Goal: Obtain resource: Download file/media

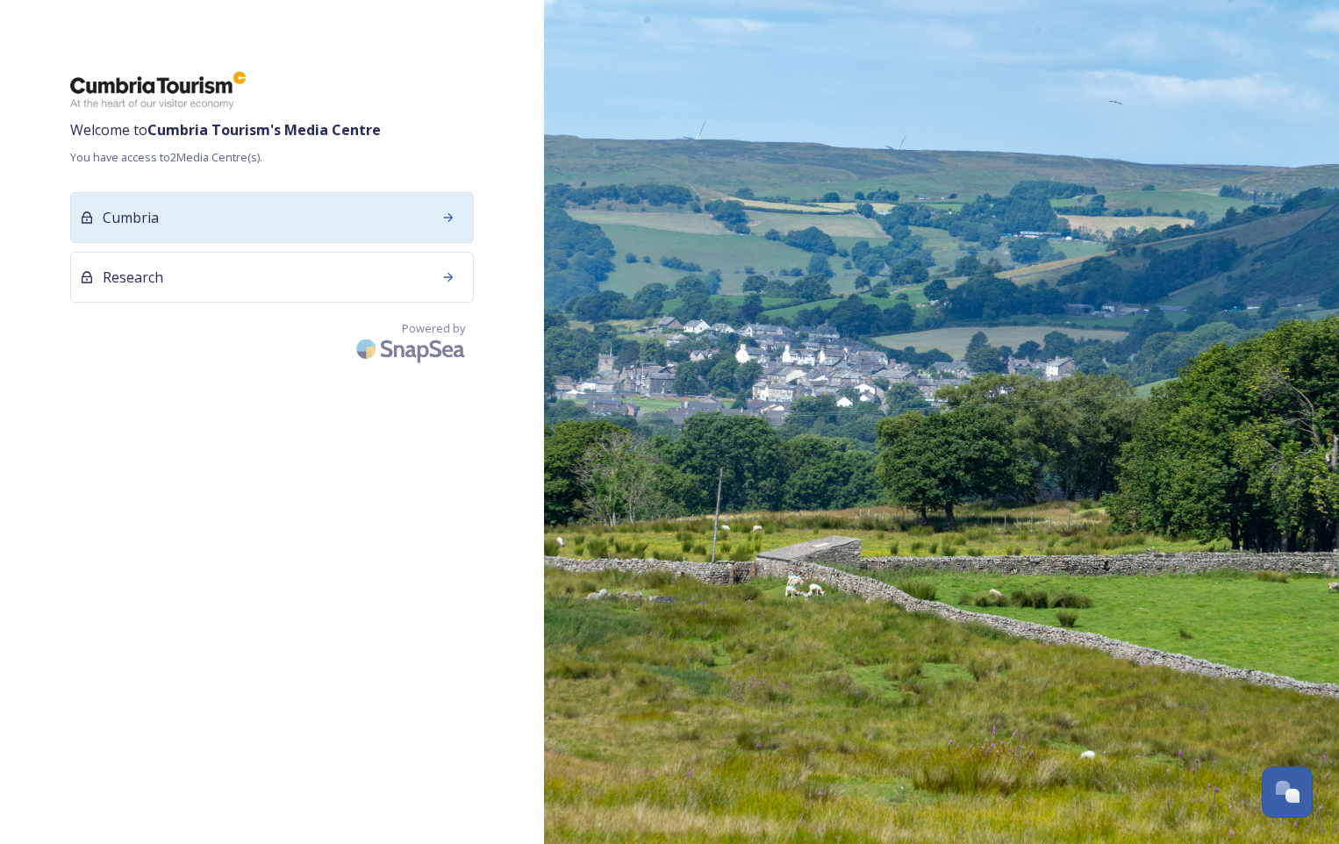
click at [275, 225] on div "Cumbria" at bounding box center [272, 217] width 404 height 51
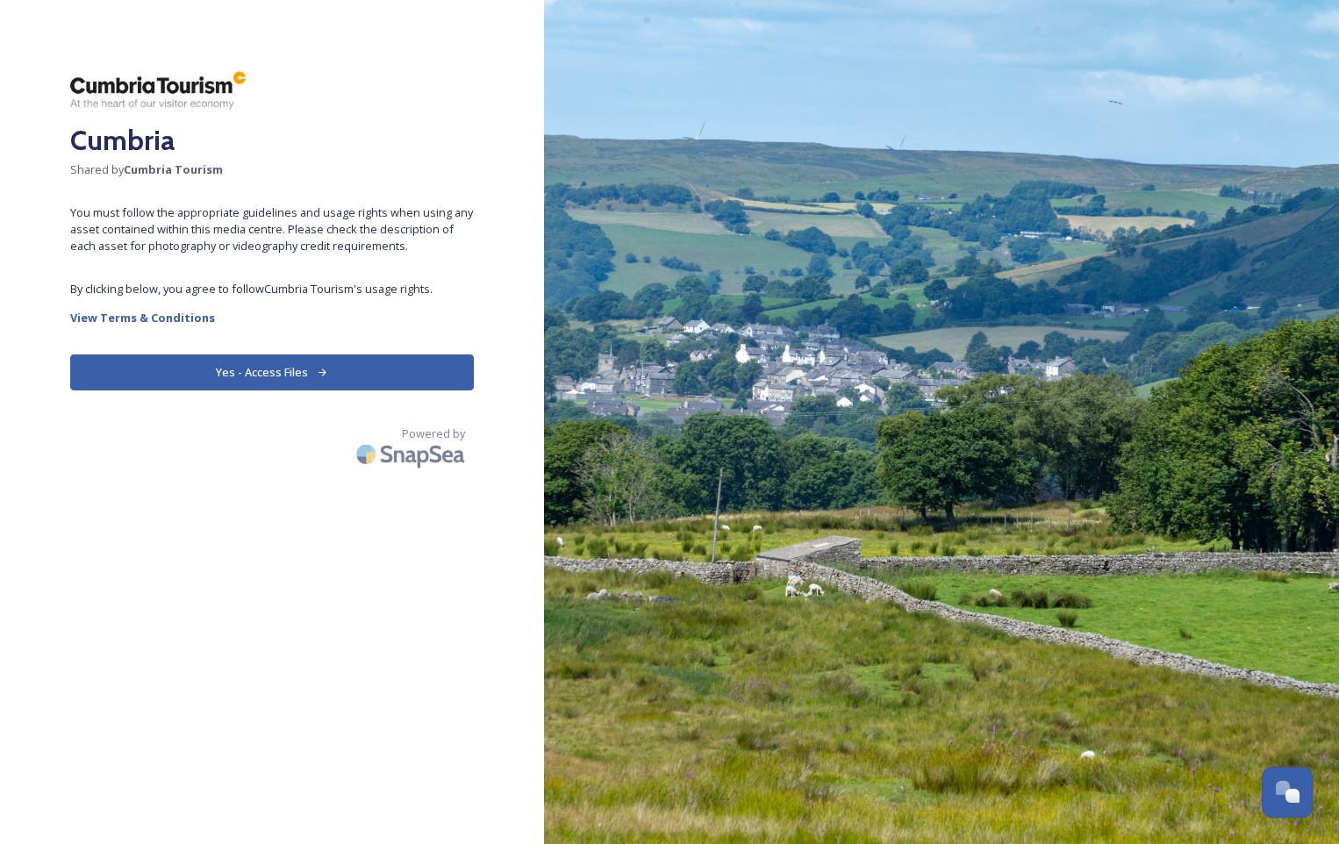
click at [330, 369] on button "Yes - Access Files" at bounding box center [272, 372] width 404 height 36
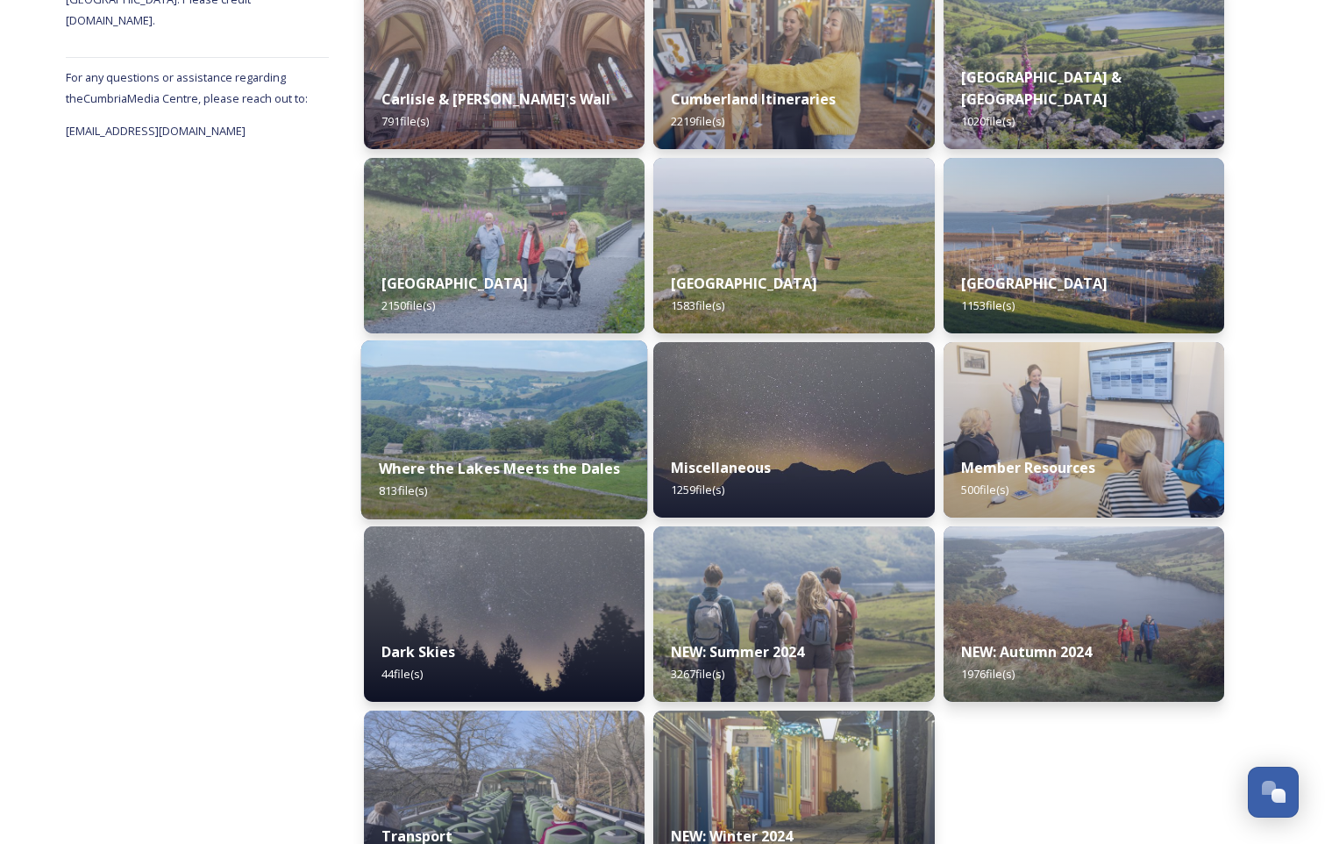
scroll to position [367, 0]
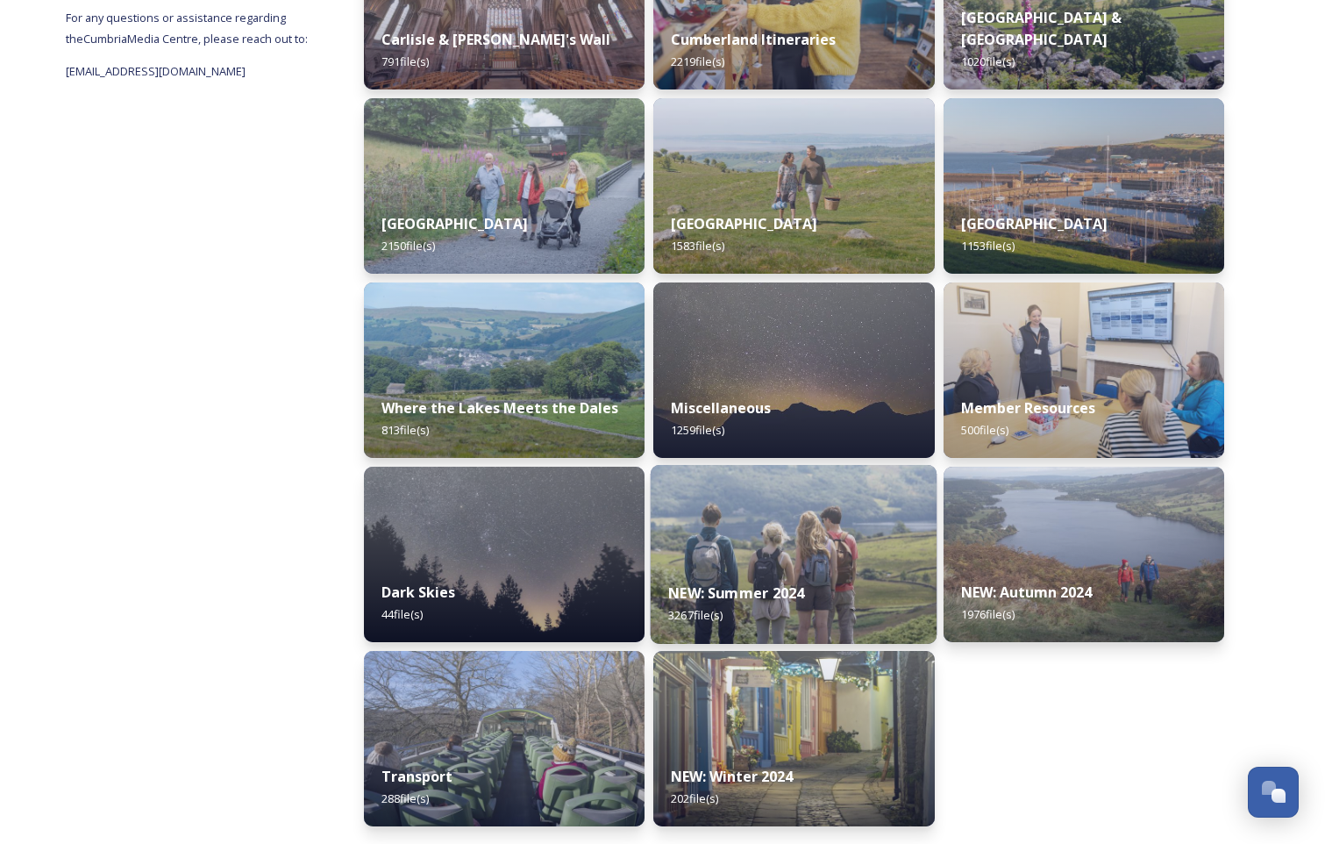
click at [886, 575] on div "NEW: Summer 2024 3267 file(s)" at bounding box center [794, 604] width 287 height 80
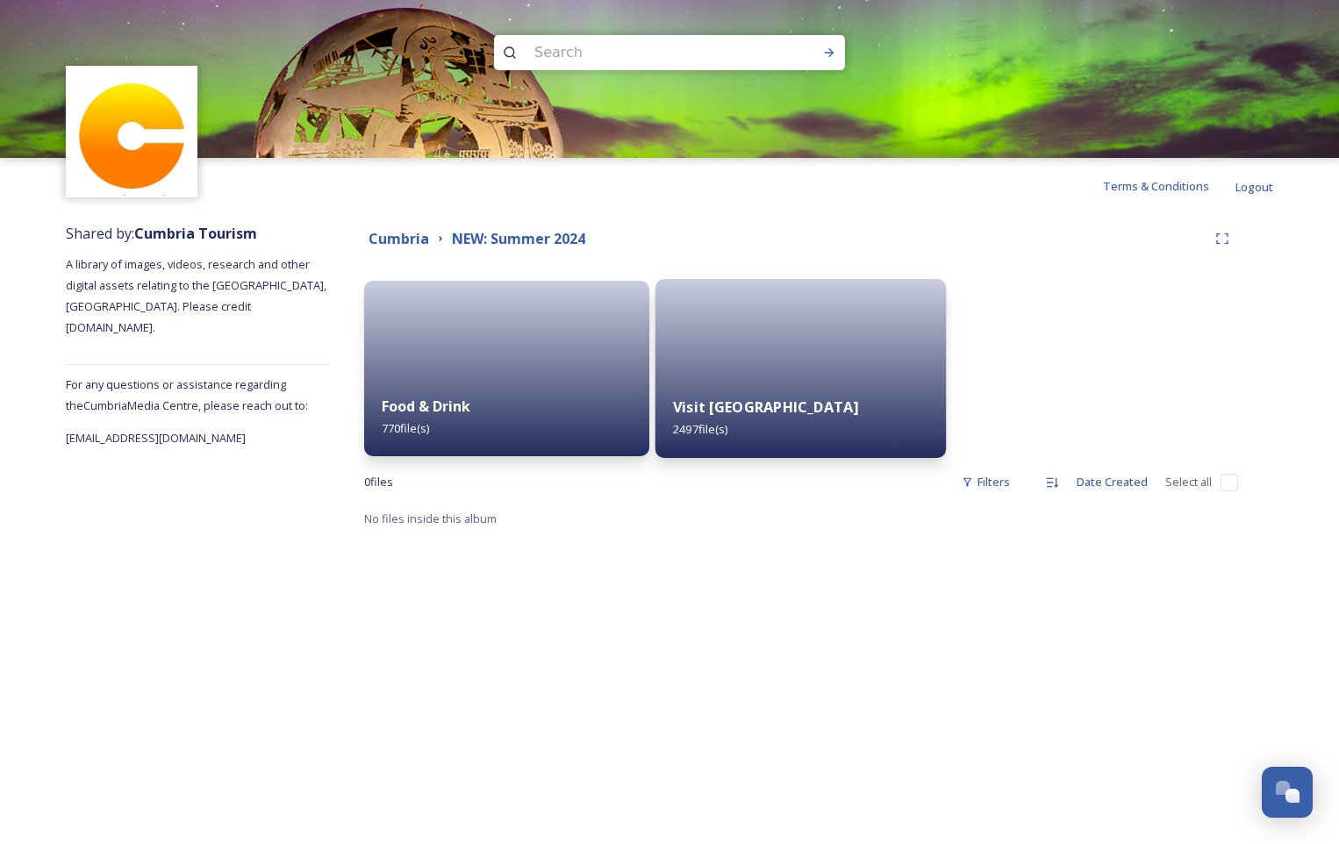
click at [843, 411] on div "Visit [GEOGRAPHIC_DATA] 2497 file(s)" at bounding box center [800, 418] width 291 height 80
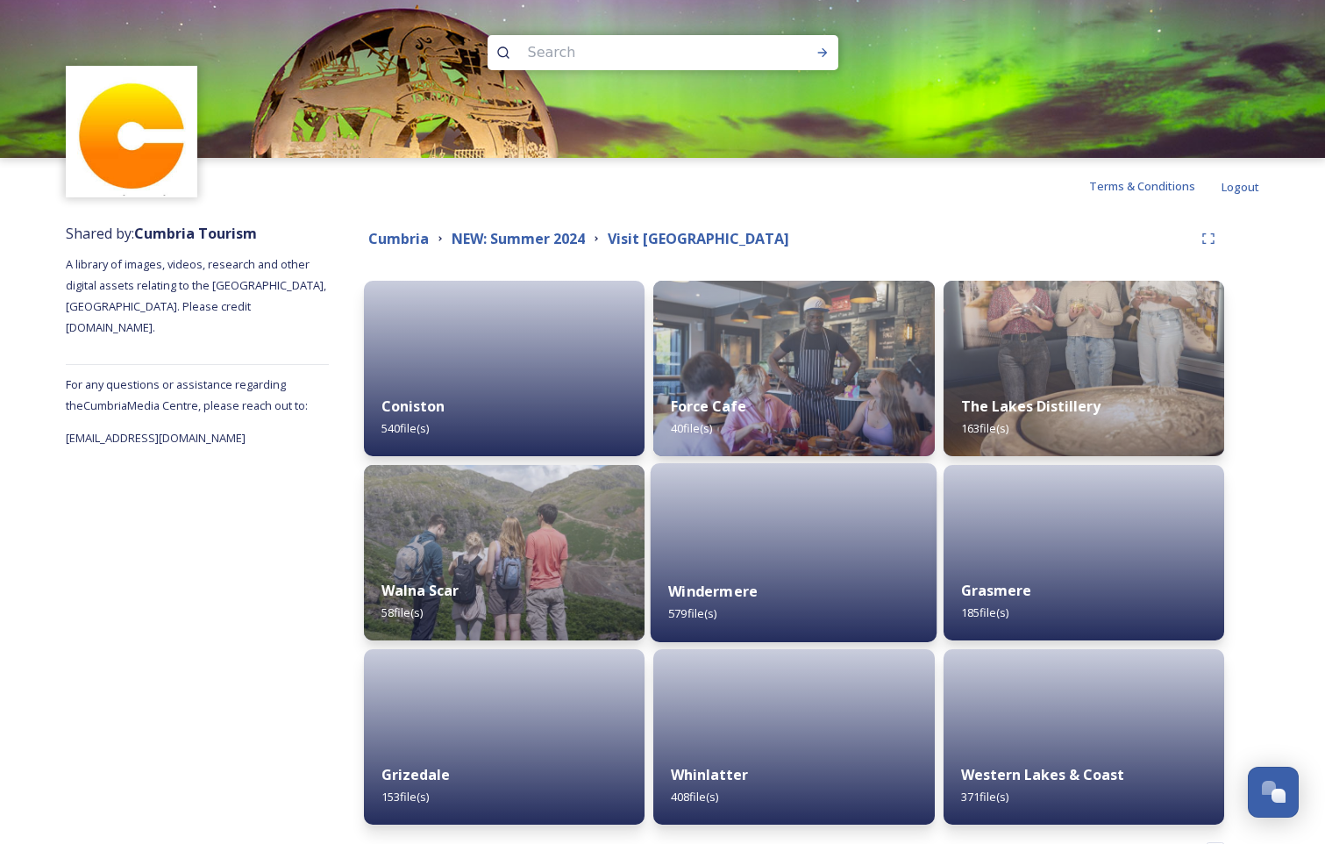
click at [786, 566] on div "Windermere 579 file(s)" at bounding box center [794, 602] width 287 height 80
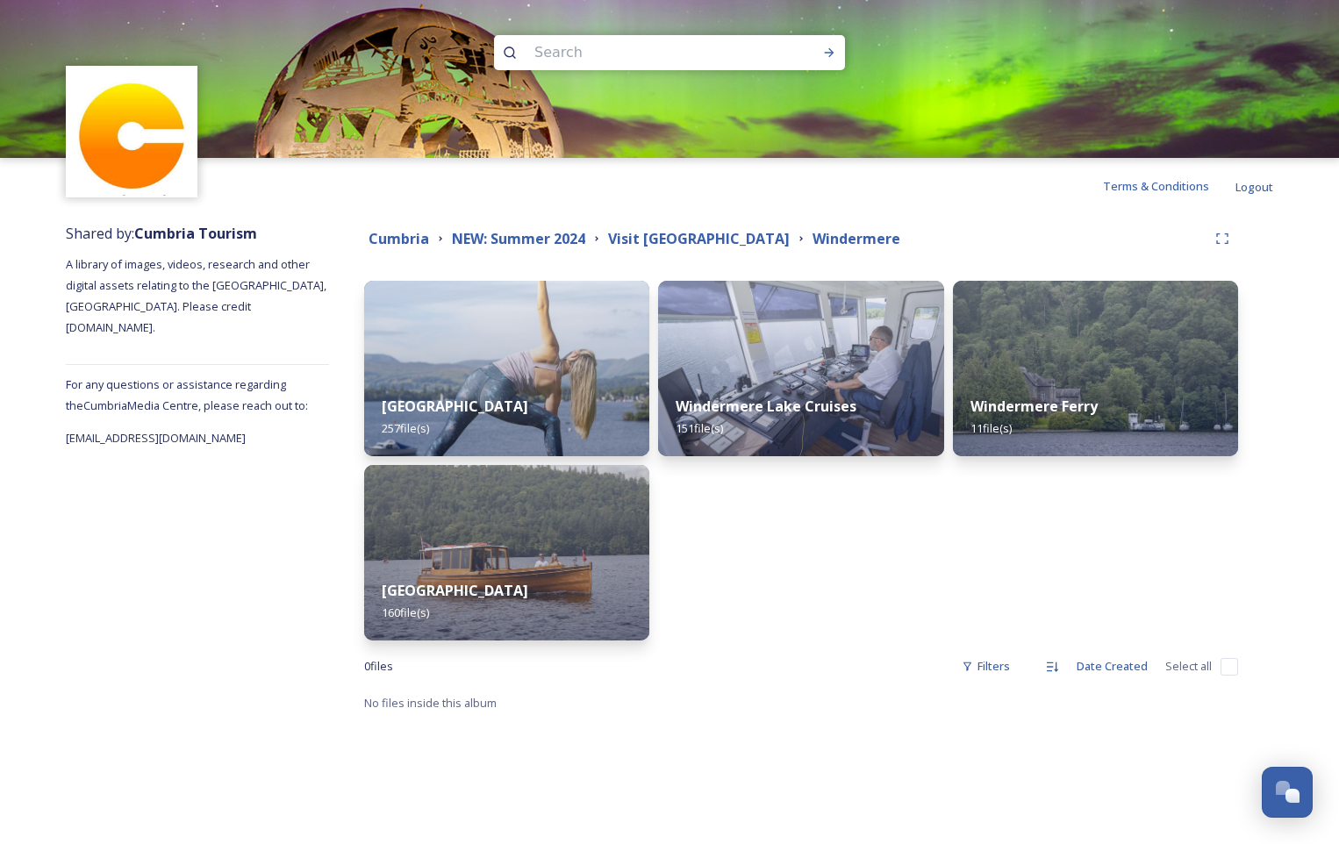
click at [657, 225] on div "Cumbria NEW: Summer 2024 Visit [GEOGRAPHIC_DATA] [GEOGRAPHIC_DATA]" at bounding box center [801, 239] width 874 height 32
click at [830, 390] on div "Windermere Lake Cruises 151 file(s)" at bounding box center [800, 418] width 291 height 80
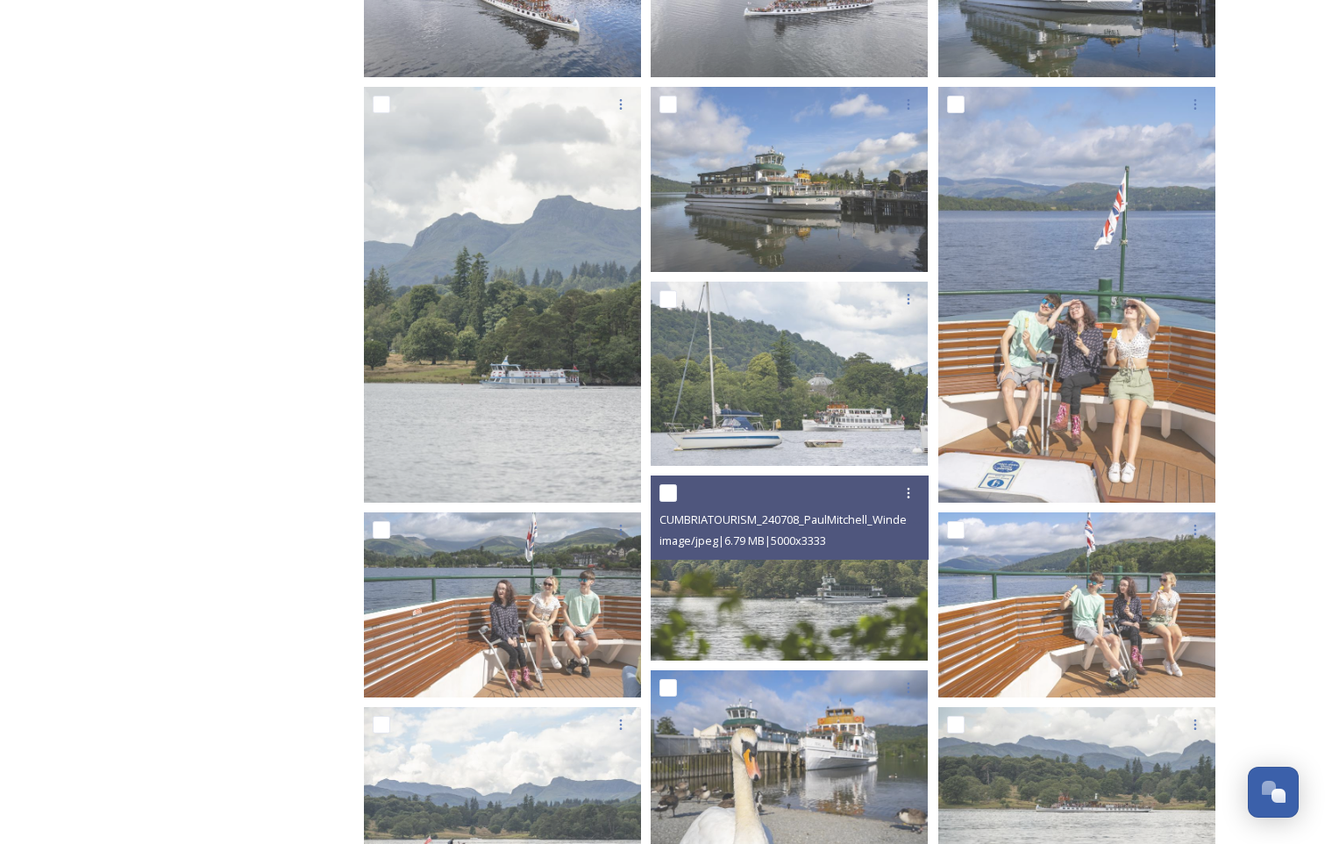
scroll to position [877, 0]
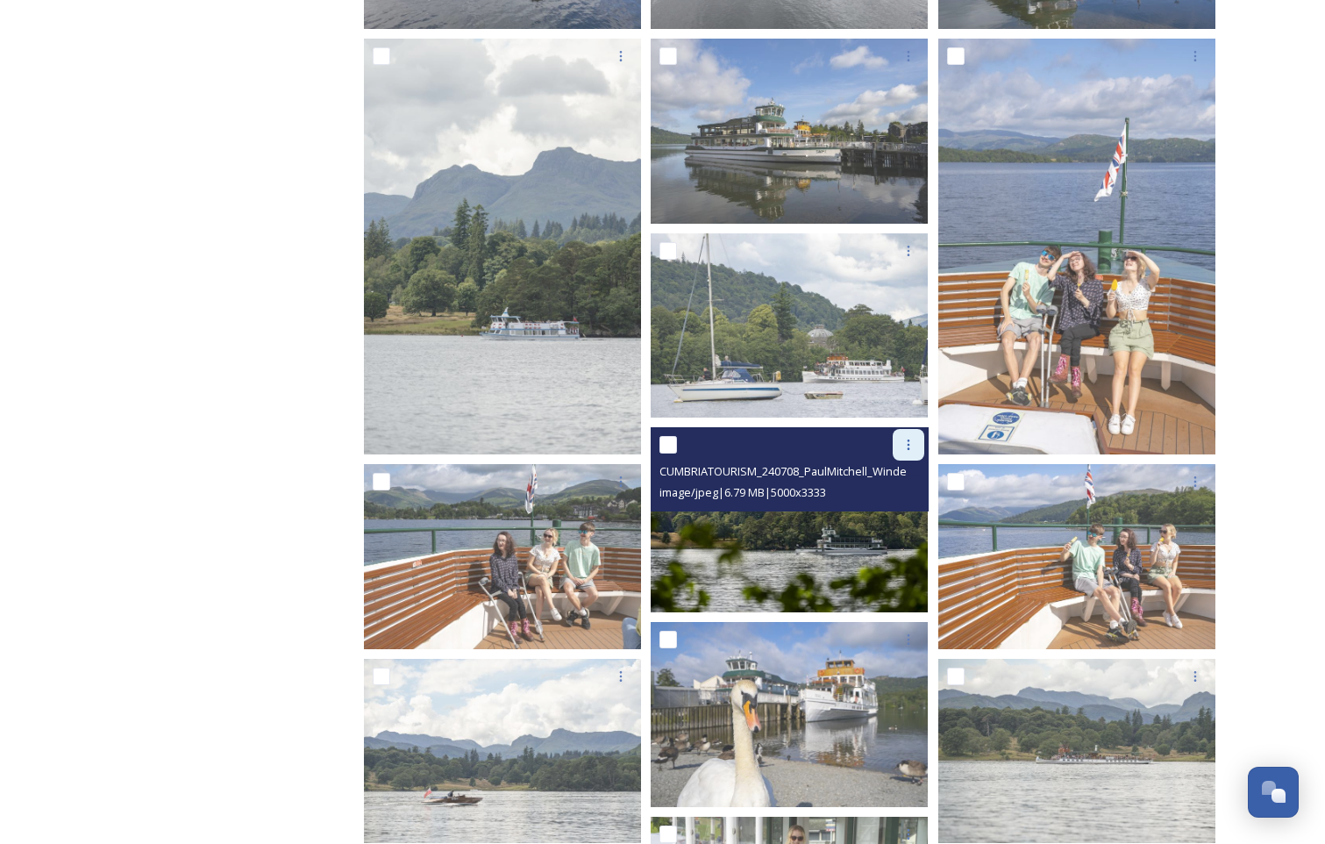
click at [903, 448] on icon at bounding box center [909, 445] width 14 height 14
click at [896, 514] on span "Download" at bounding box center [888, 518] width 54 height 17
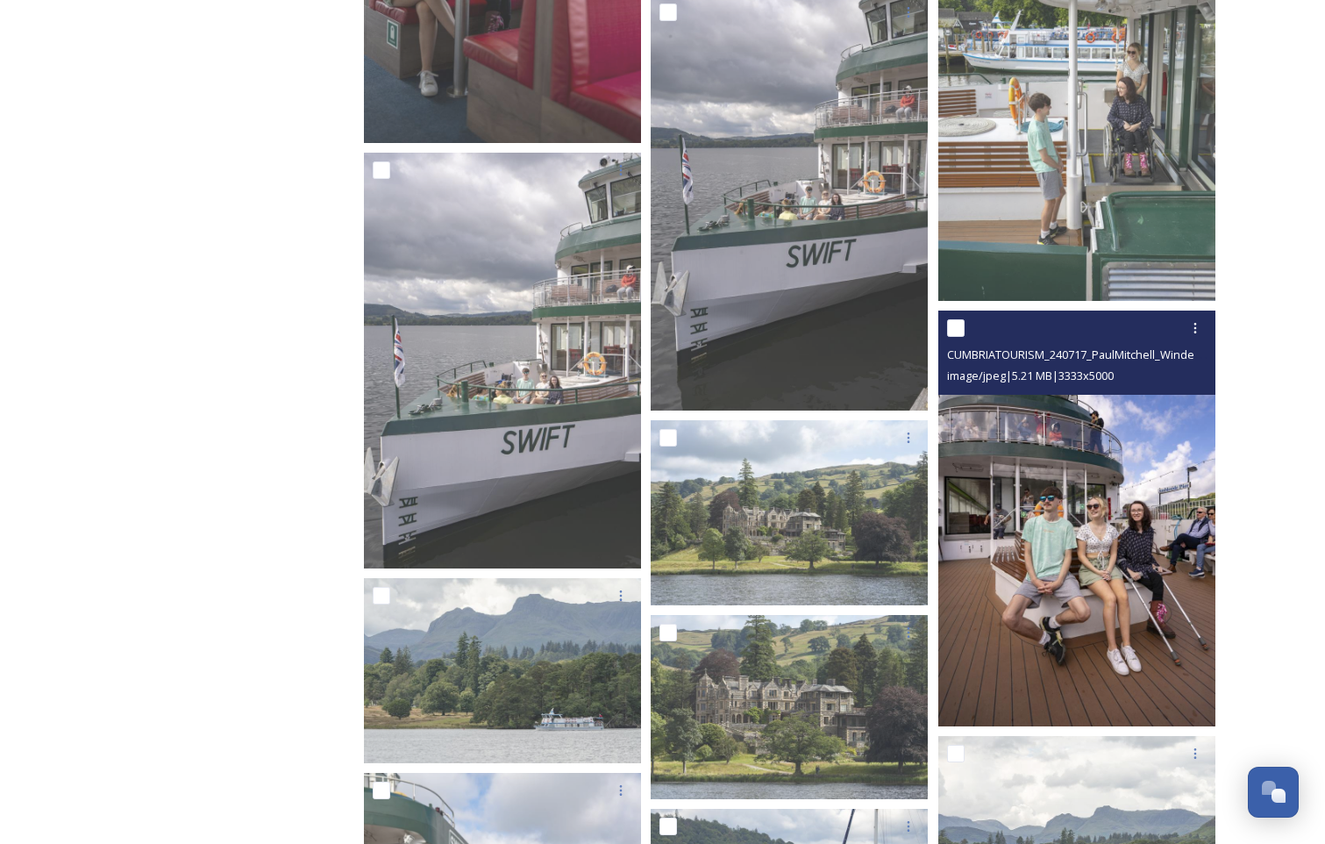
scroll to position [0, 0]
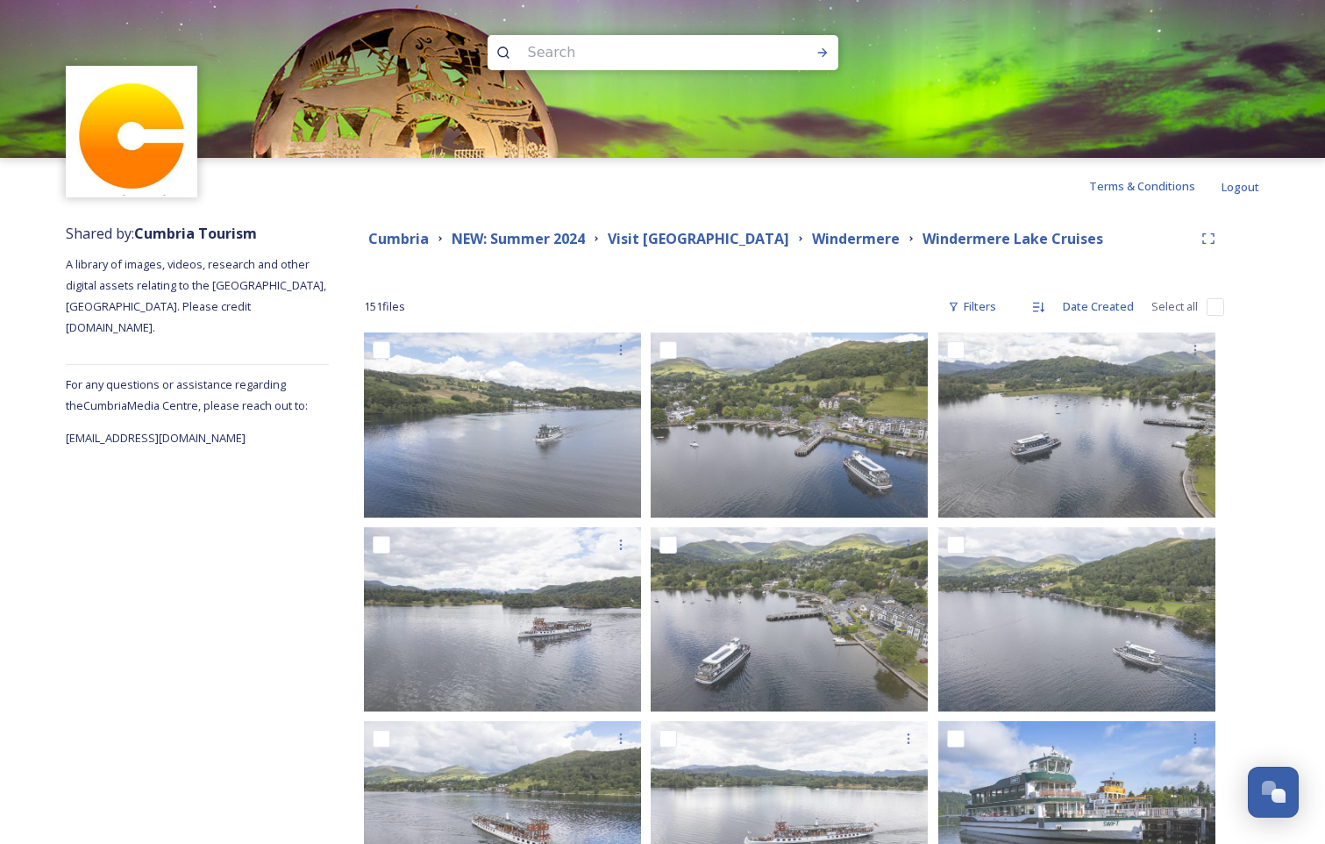
drag, startPoint x: 569, startPoint y: 49, endPoint x: 652, endPoint y: 70, distance: 85.1
click at [569, 49] on input at bounding box center [639, 52] width 240 height 39
type input "sustainable tourism"
click at [819, 56] on icon at bounding box center [823, 53] width 14 height 14
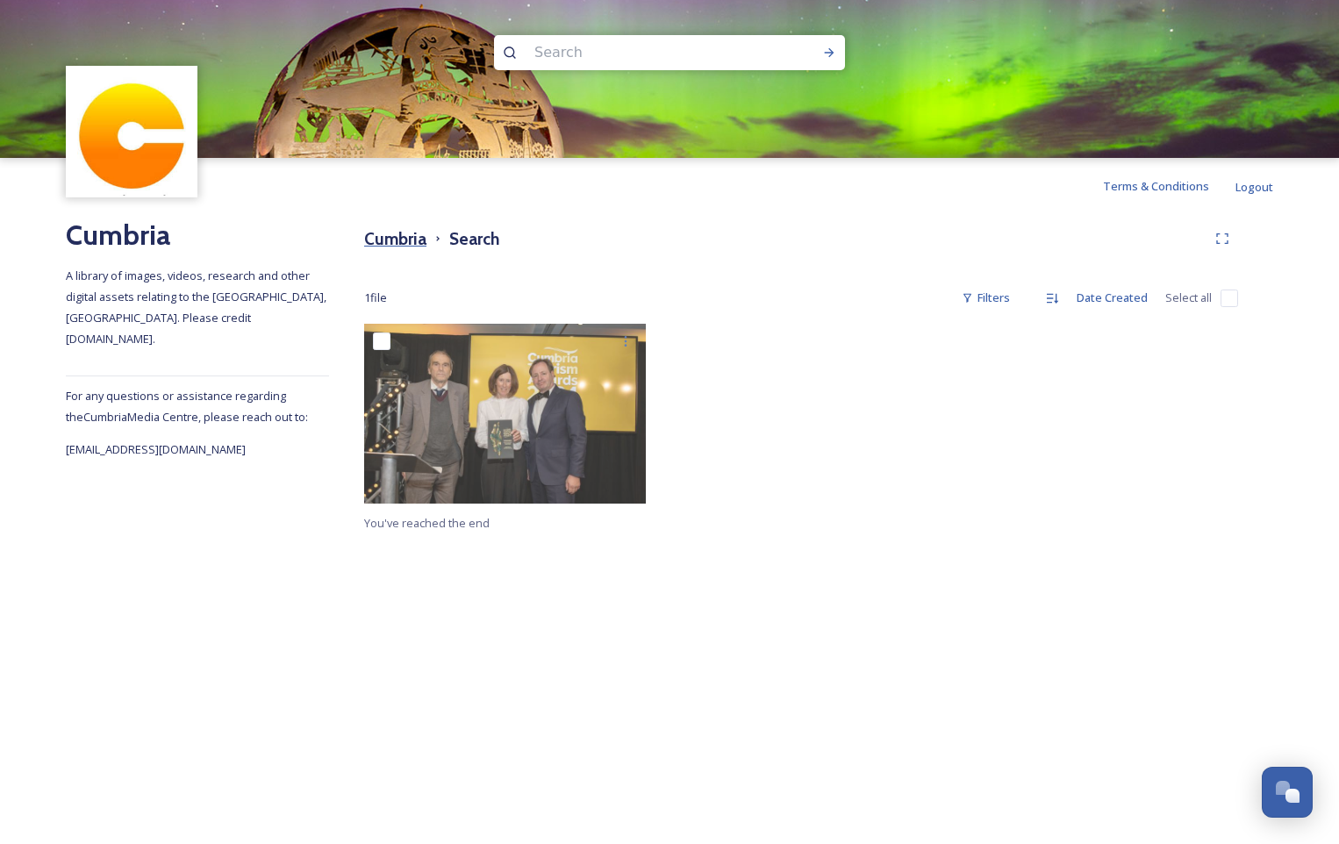
click at [406, 245] on h3 "Cumbria" at bounding box center [395, 238] width 62 height 25
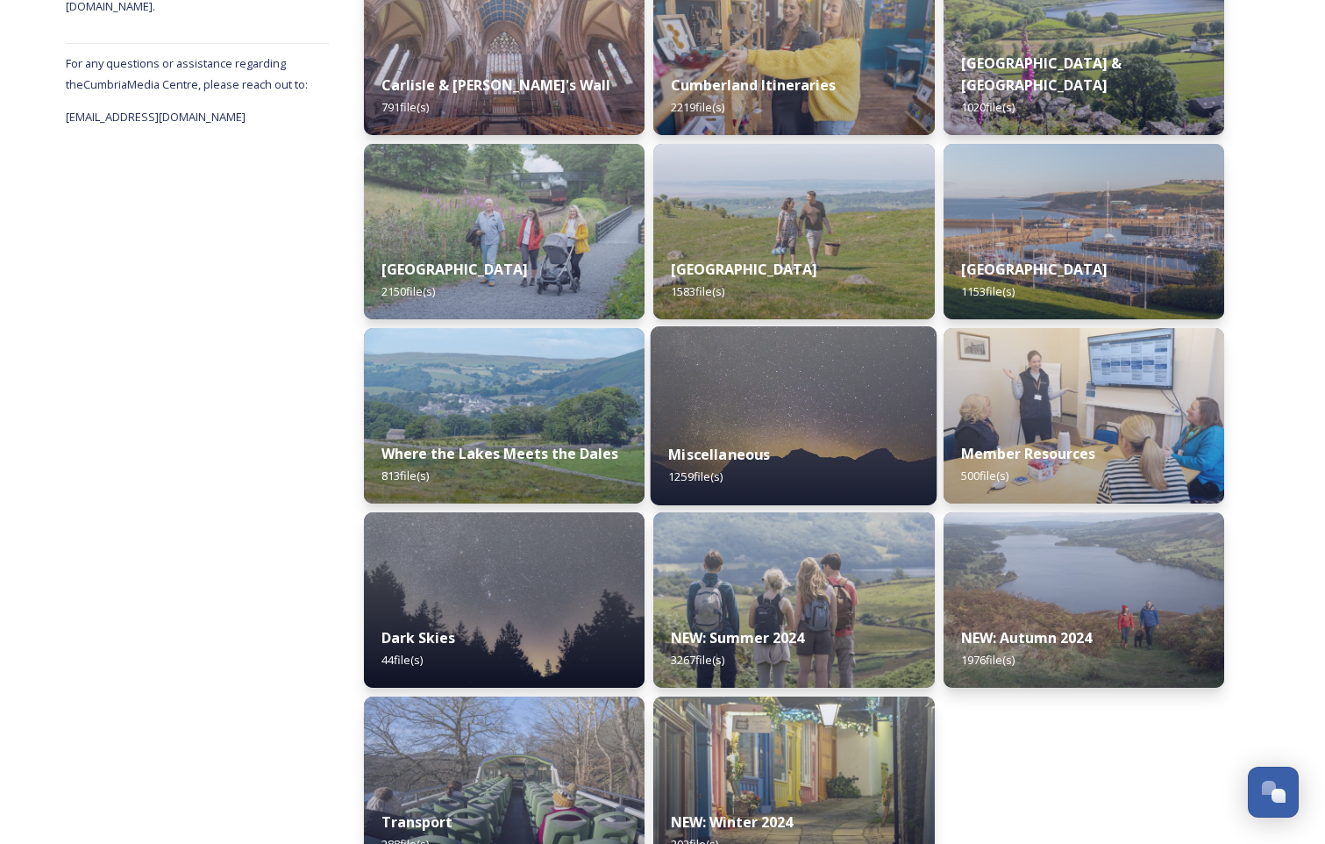
scroll to position [367, 0]
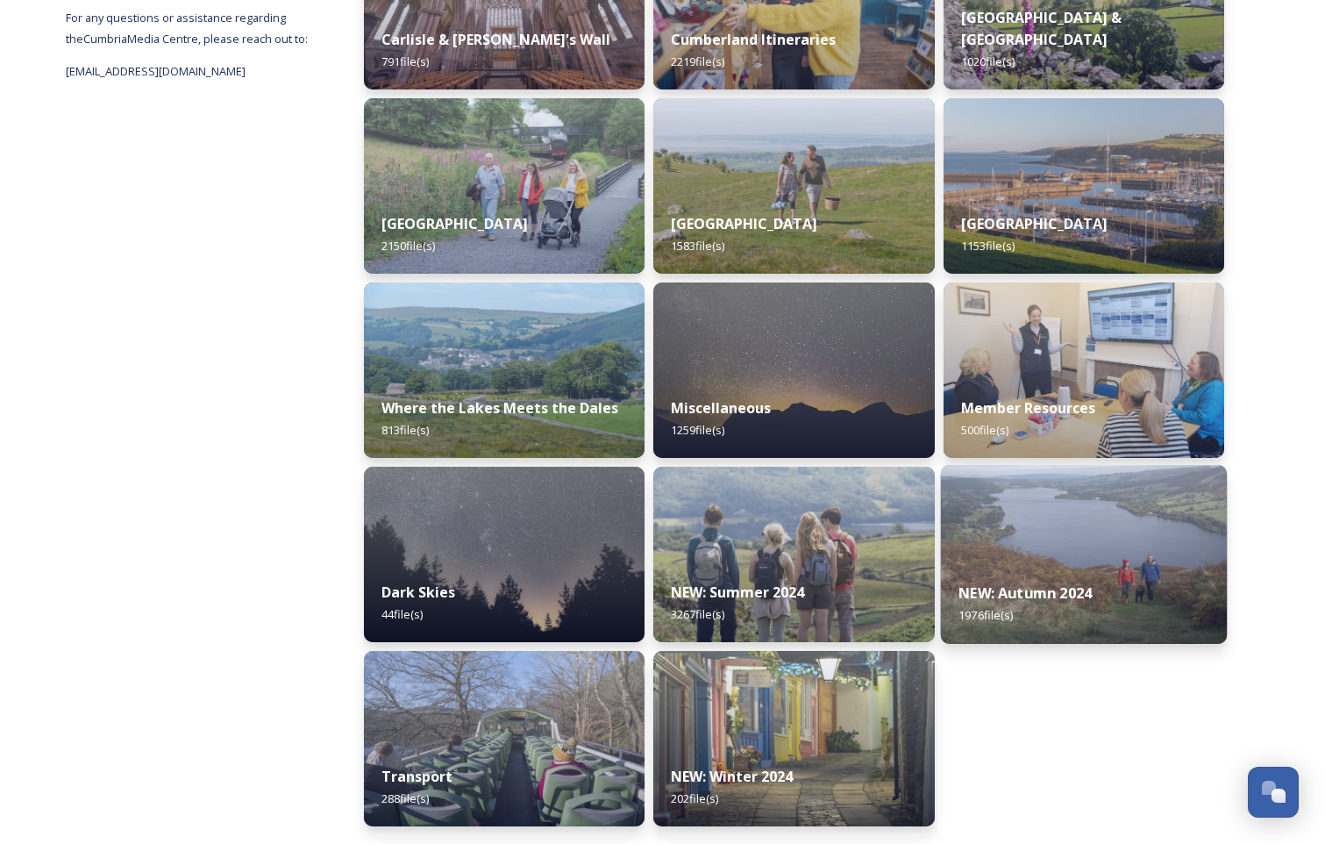
click at [1120, 550] on img at bounding box center [1083, 554] width 287 height 179
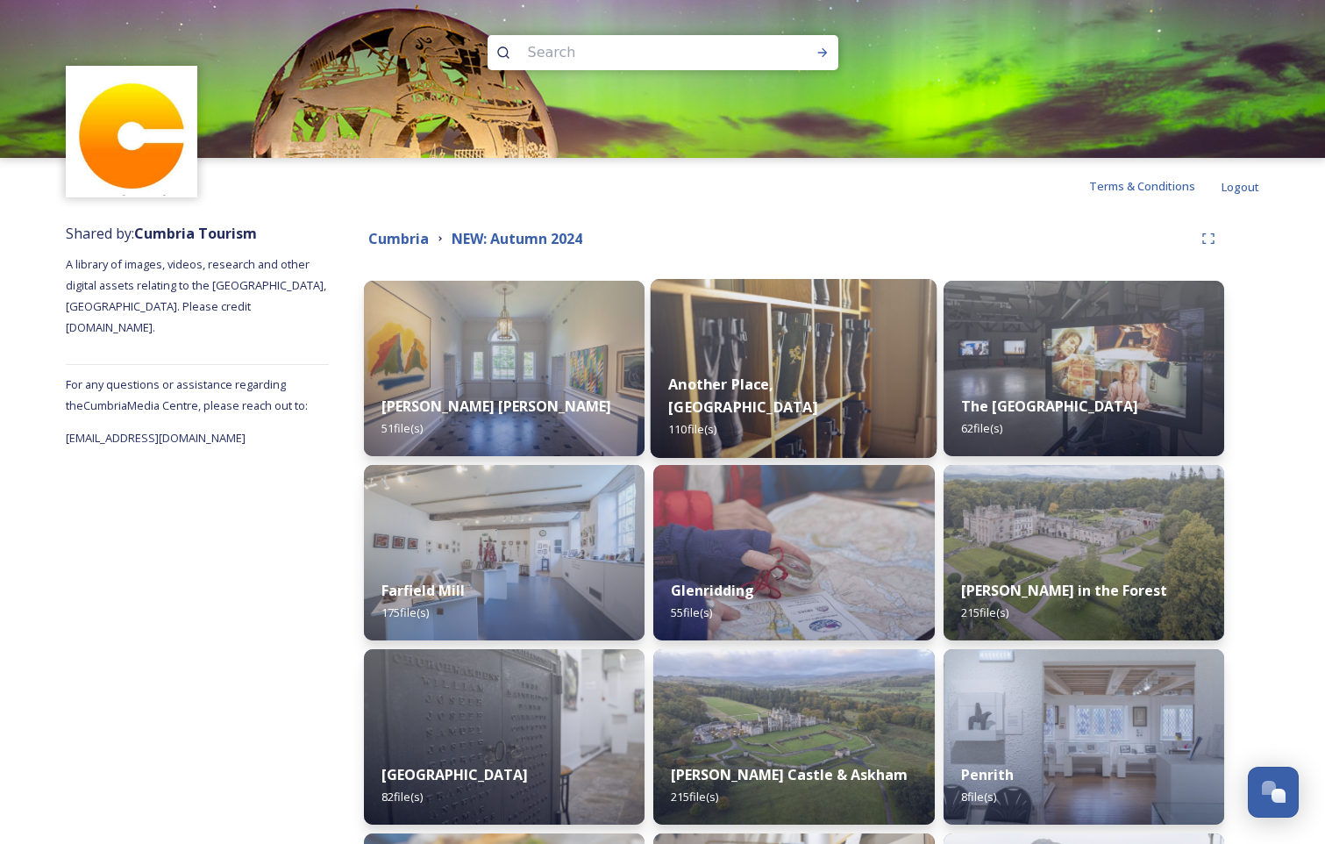
click at [887, 396] on div "Another Place, The Lake 110 file(s)" at bounding box center [794, 407] width 287 height 102
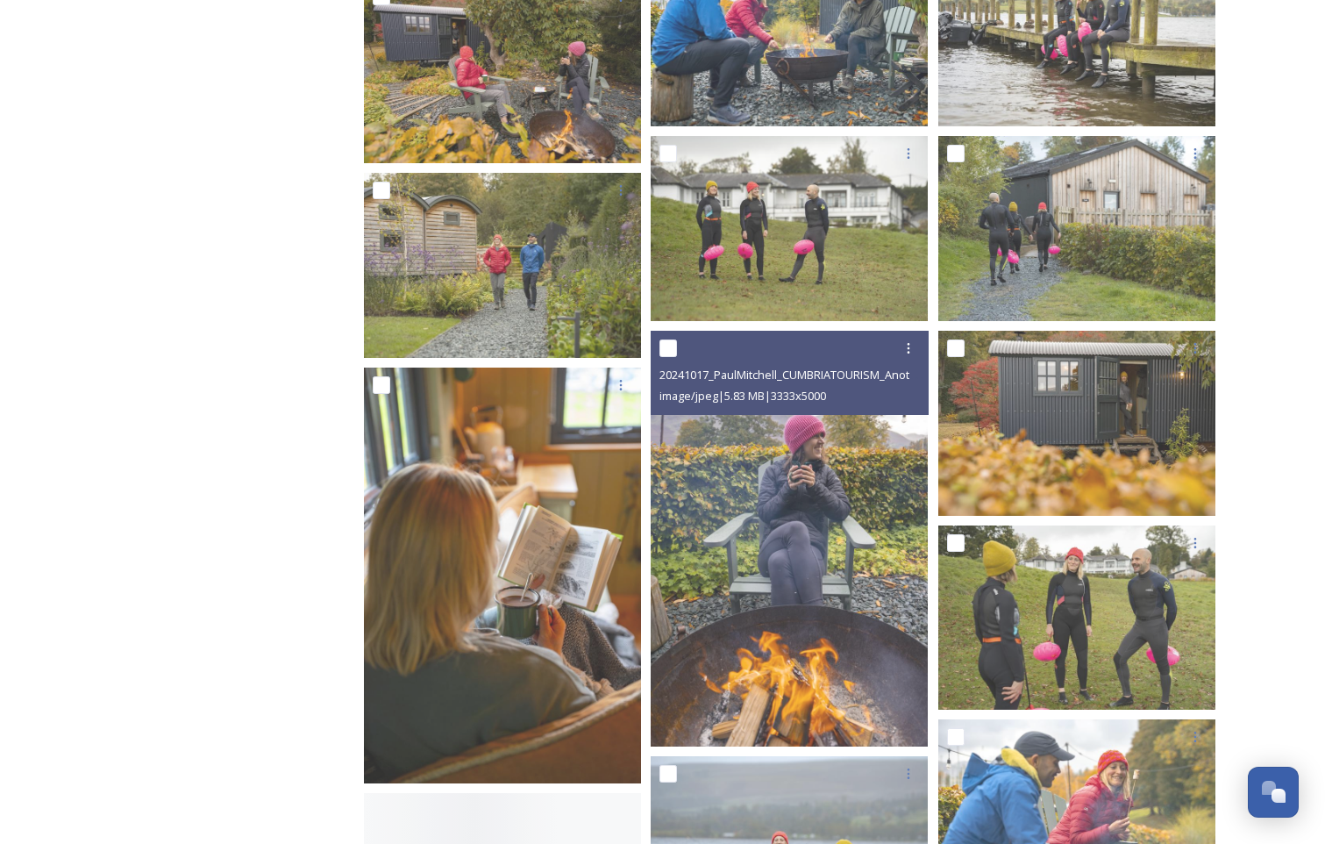
scroll to position [4386, 0]
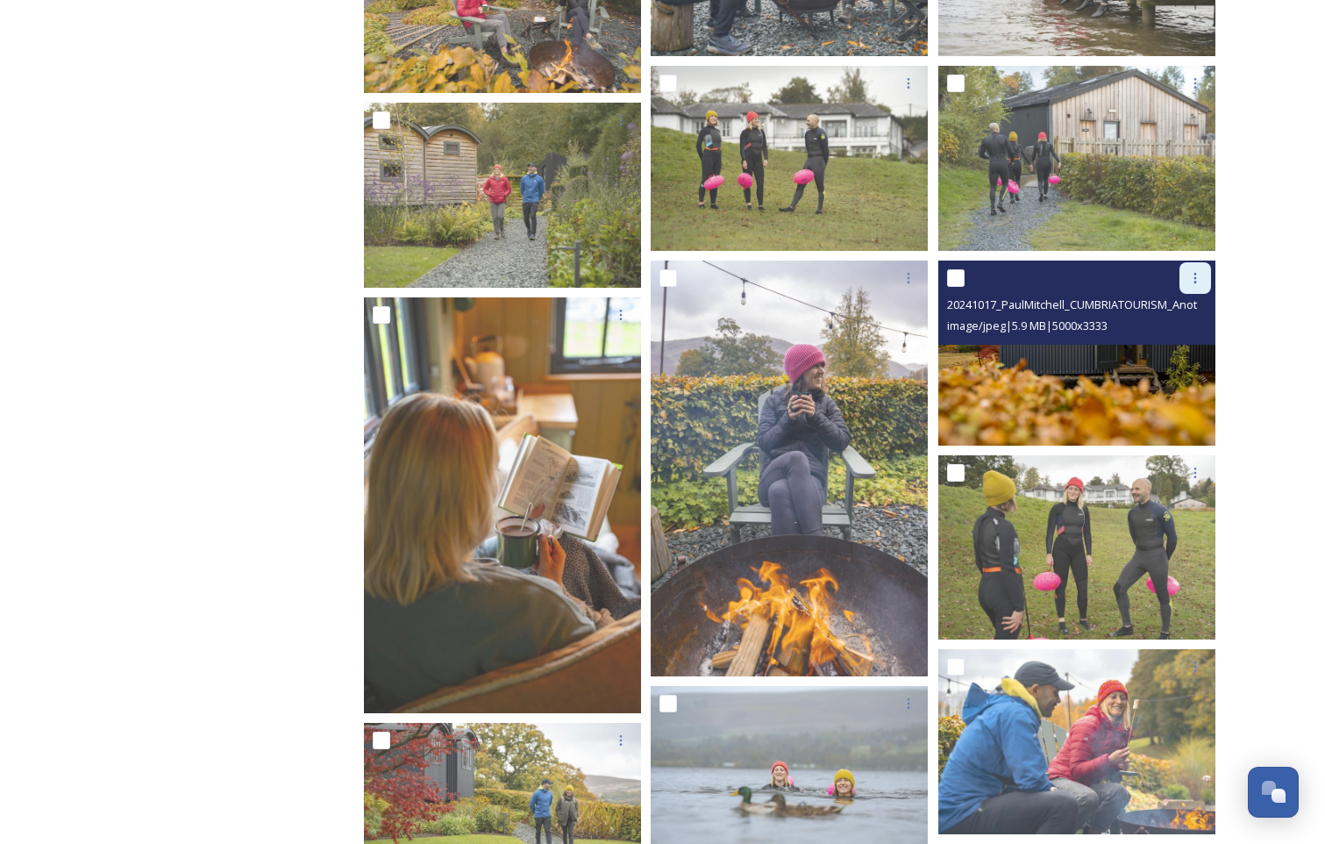
click at [1199, 280] on icon at bounding box center [1196, 278] width 14 height 14
click at [1192, 360] on div "Download" at bounding box center [1174, 350] width 71 height 34
